Goal: Task Accomplishment & Management: Complete application form

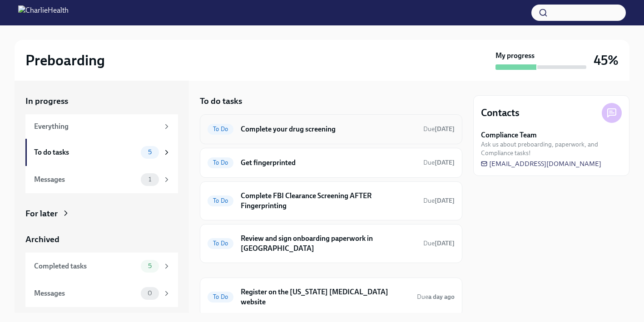
click at [281, 126] on h6 "Complete your drug screening" at bounding box center [328, 129] width 175 height 10
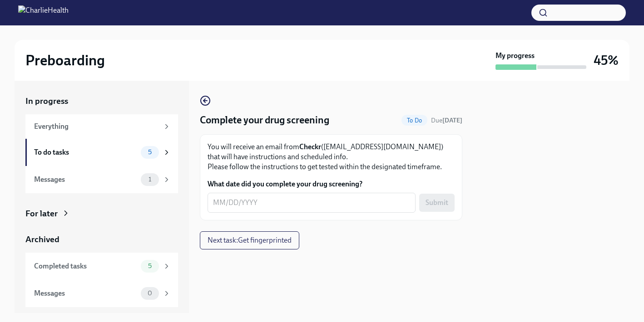
click at [233, 215] on div "You will receive an email from Checkr (support@checkr.com) that will have instr…" at bounding box center [331, 177] width 263 height 86
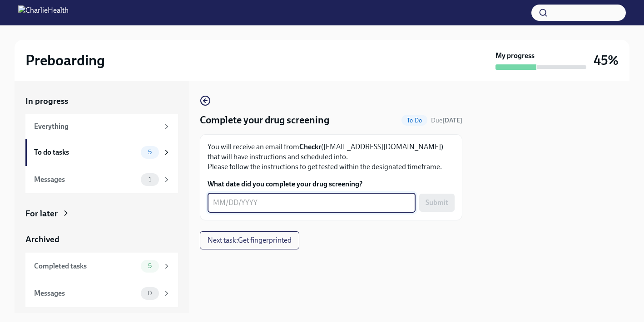
click at [223, 208] on textarea "What date did you complete your drug screening?" at bounding box center [311, 203] width 197 height 11
type textarea "09/02/2025"
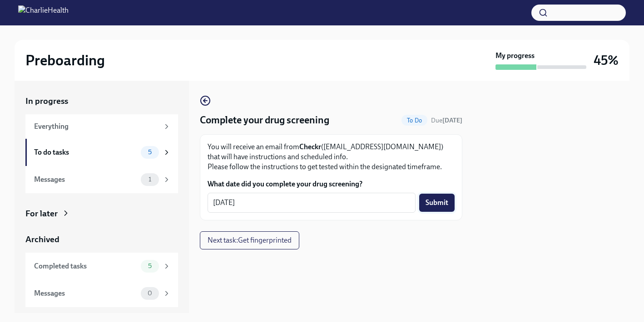
click at [444, 203] on span "Submit" at bounding box center [437, 202] width 23 height 9
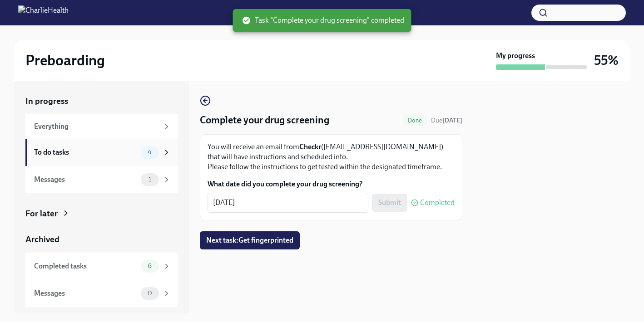
click at [120, 159] on div "To do tasks 4" at bounding box center [101, 152] width 153 height 27
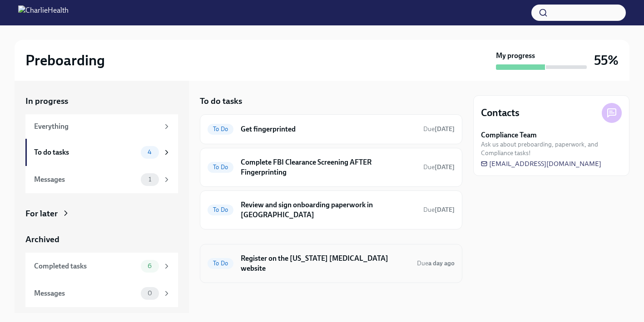
click at [260, 254] on h6 "Register on the Pennsylvania Child Abuse website" at bounding box center [325, 264] width 169 height 20
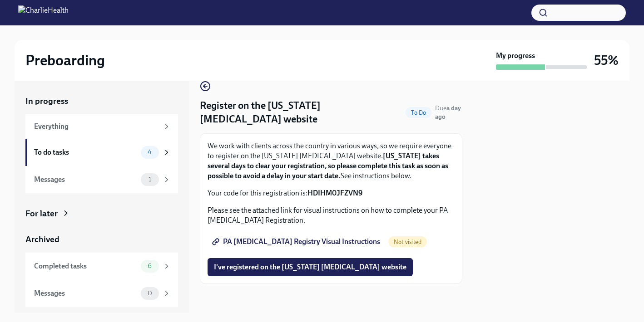
scroll to position [15, 0]
click at [258, 243] on span "PA Child Abuse Registry Visual Instructions" at bounding box center [297, 242] width 166 height 9
click at [107, 190] on div "Messages 1" at bounding box center [101, 179] width 153 height 27
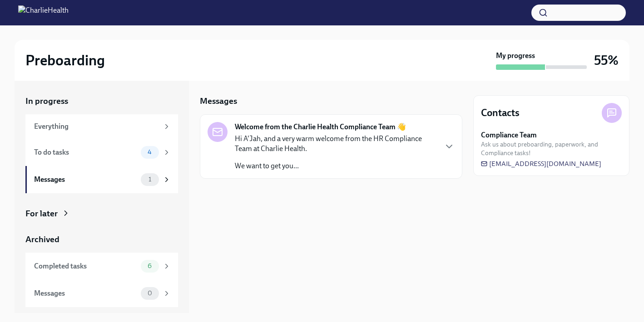
click at [316, 159] on div "Hi A'Jah, and a very warm welcome from the HR Compliance Team at Charlie Health…" at bounding box center [336, 152] width 202 height 37
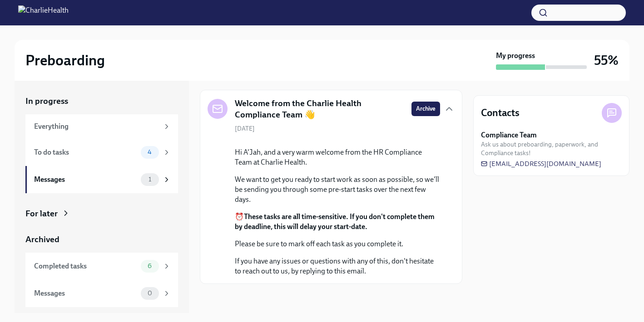
scroll to position [83, 0]
click at [315, 203] on p "We want to get you ready to start work as soon as possible, so we'll be sending…" at bounding box center [337, 190] width 205 height 30
click at [139, 180] on div "Messages 1" at bounding box center [102, 180] width 137 height 13
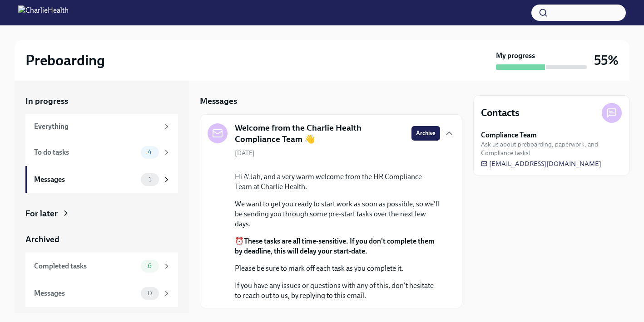
scroll to position [0, 0]
click at [285, 161] on div "August 29th Hi A'Jah, and a very warm welcome from the HR Compliance Team at Ch…" at bounding box center [331, 225] width 247 height 152
click at [272, 136] on h5 "Welcome from the Charlie Health Compliance Team 👋" at bounding box center [319, 133] width 169 height 23
click at [447, 135] on icon "button" at bounding box center [449, 133] width 11 height 11
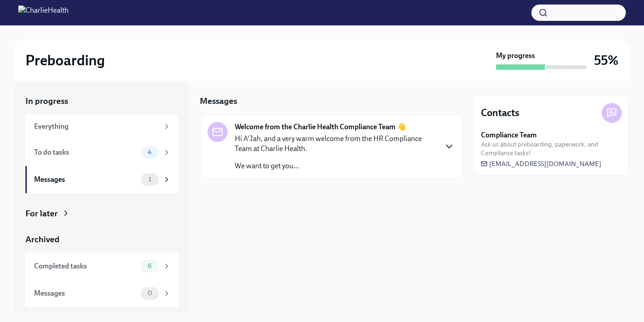
click at [452, 147] on icon "button" at bounding box center [449, 146] width 11 height 11
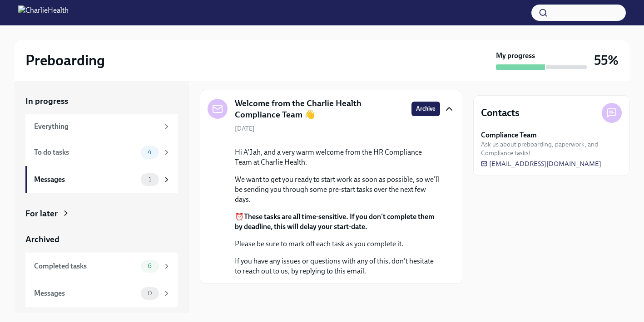
scroll to position [83, 0]
click at [333, 264] on p "If you have any issues or questions with any of this, don't hesitate to reach o…" at bounding box center [337, 267] width 205 height 20
click at [526, 163] on span "[EMAIL_ADDRESS][DOMAIN_NAME]" at bounding box center [541, 163] width 120 height 9
